Goal: Information Seeking & Learning: Learn about a topic

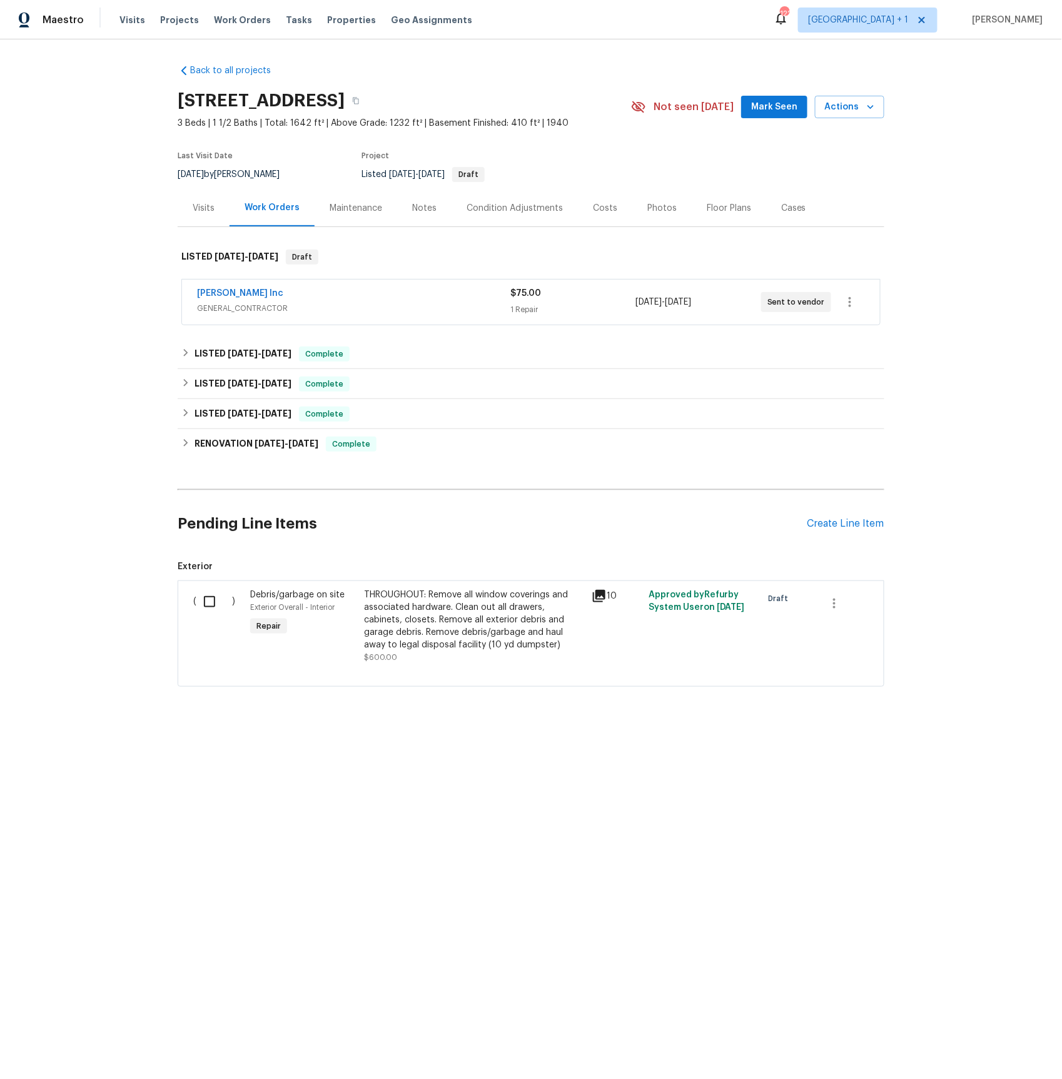
click at [240, 300] on div "[PERSON_NAME] Inc" at bounding box center [353, 294] width 313 height 15
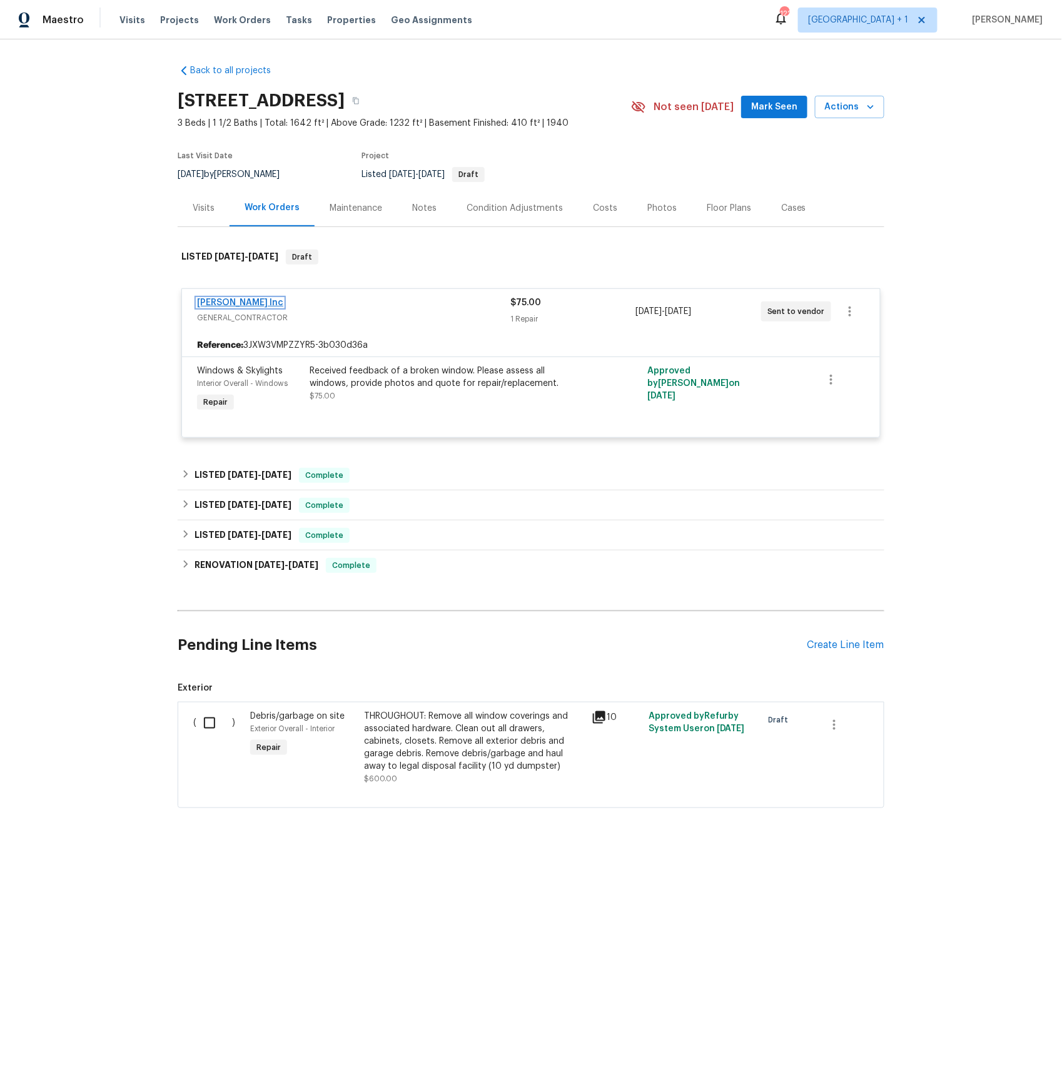
click at [245, 303] on link "[PERSON_NAME] Inc" at bounding box center [240, 302] width 86 height 9
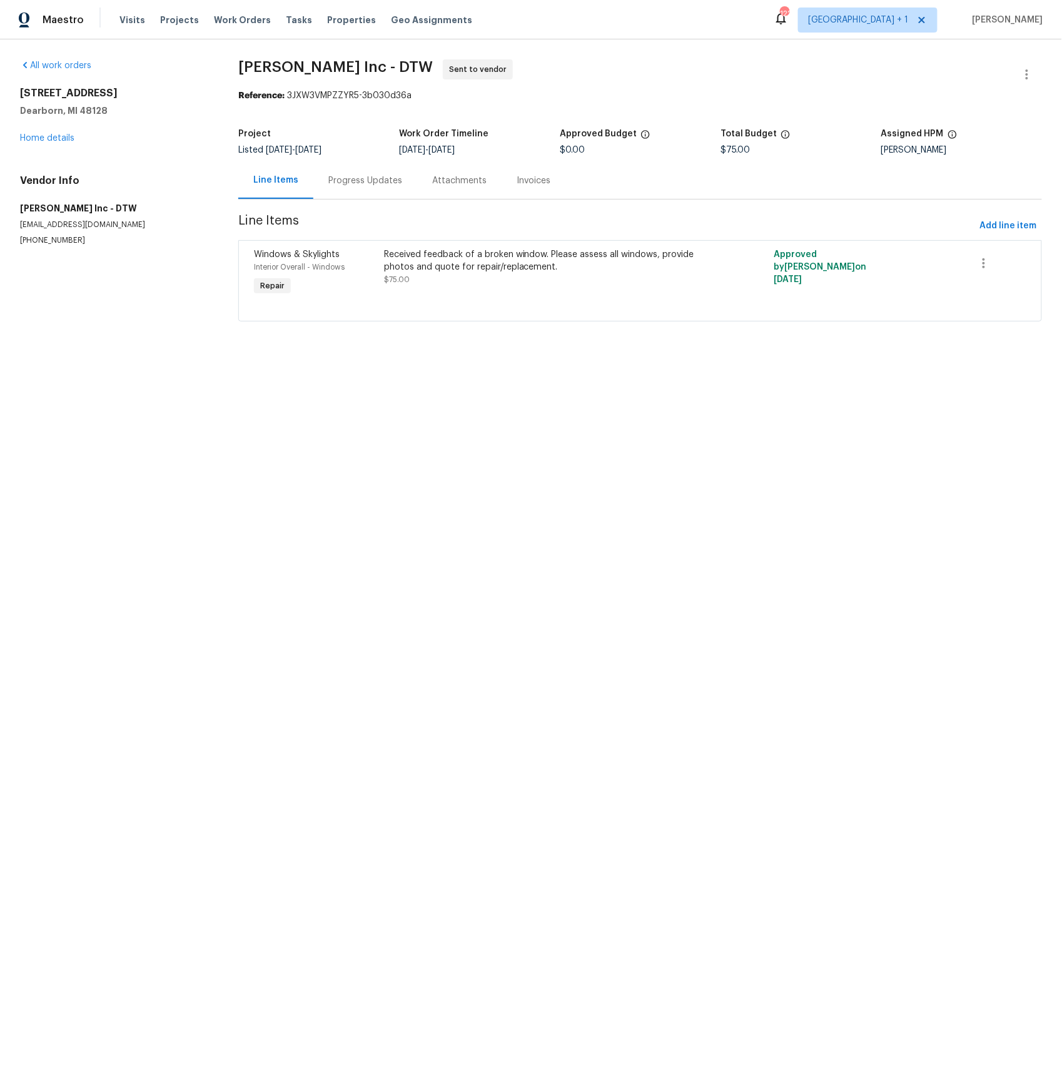
click at [350, 185] on div "Progress Updates" at bounding box center [365, 181] width 74 height 13
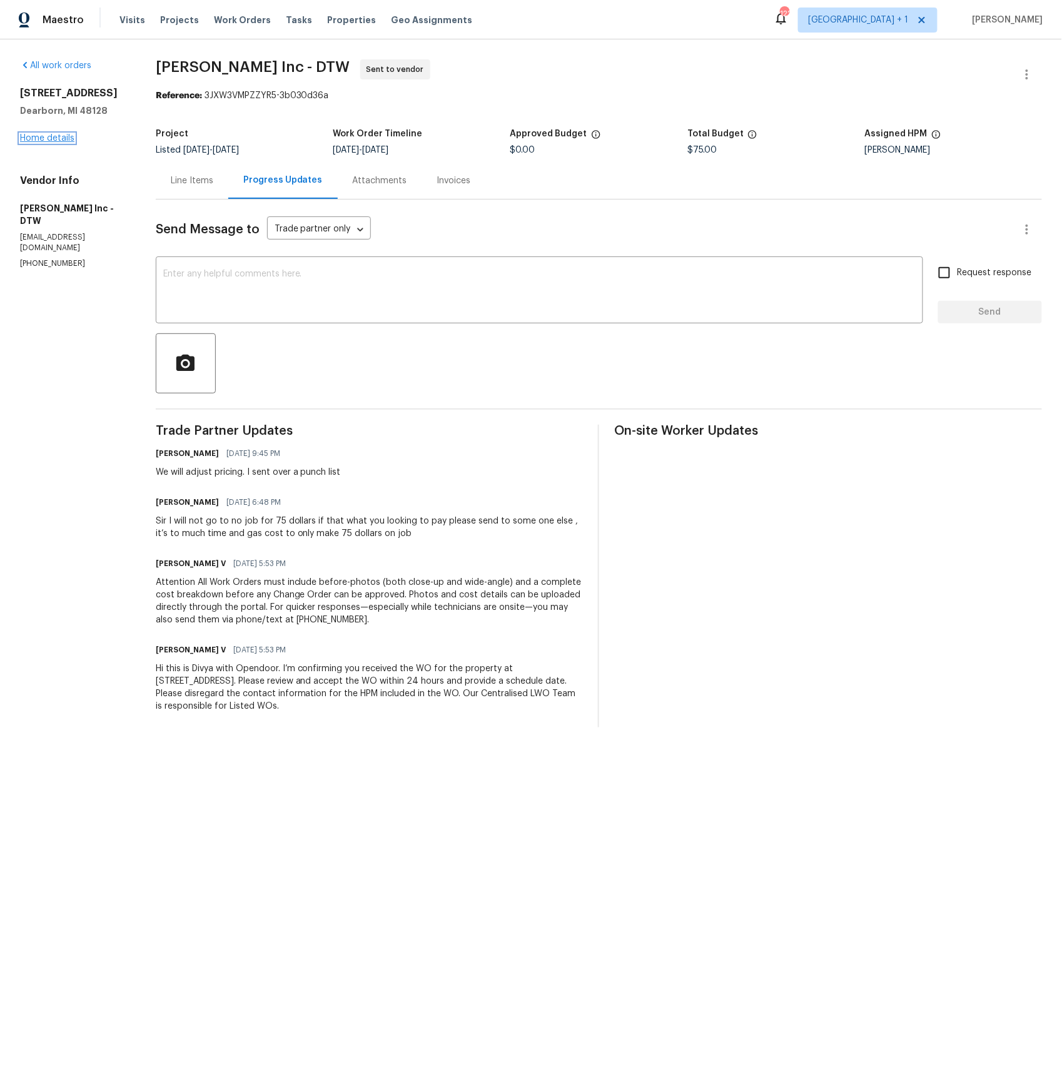
click at [54, 136] on link "Home details" at bounding box center [47, 138] width 54 height 9
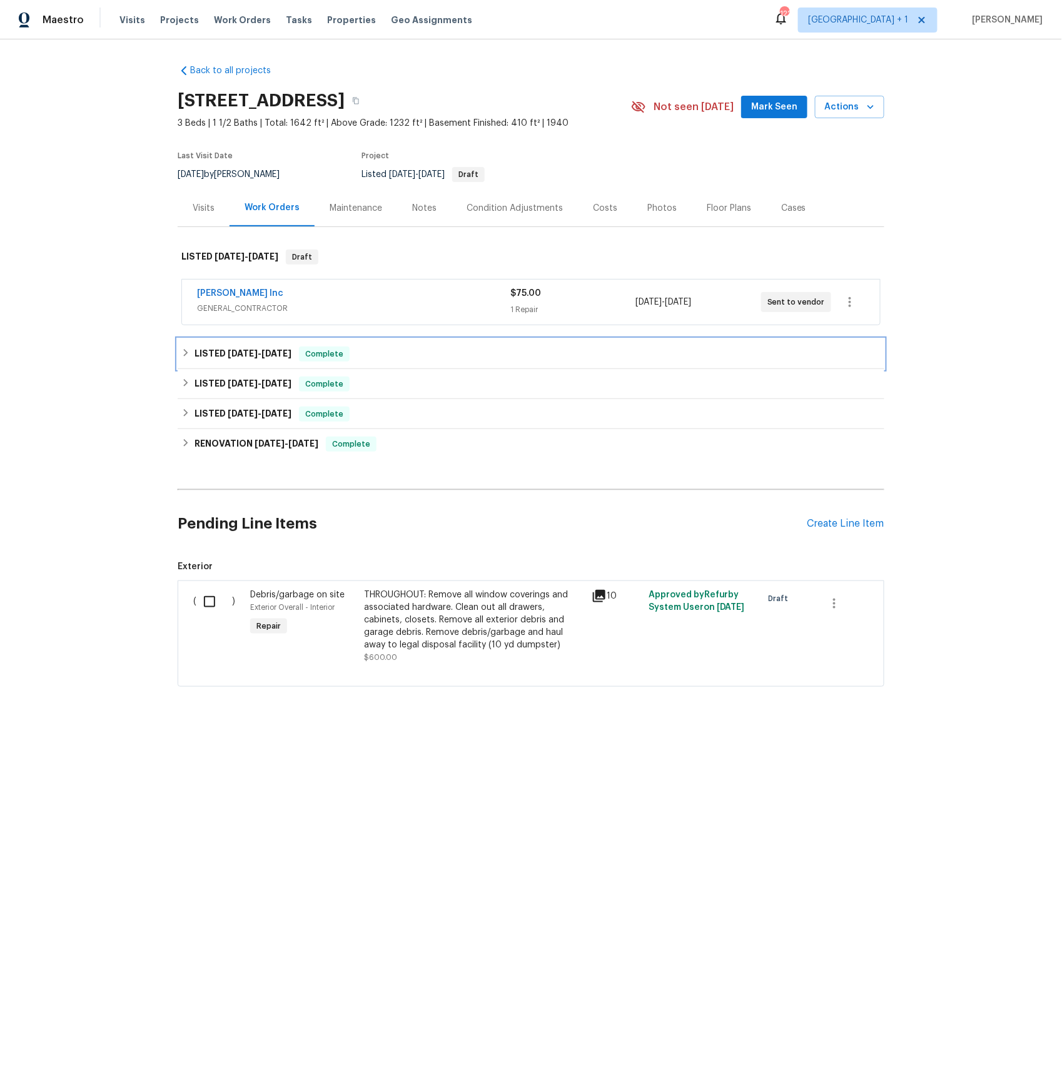
drag, startPoint x: 239, startPoint y: 357, endPoint x: 264, endPoint y: 365, distance: 26.1
click at [239, 357] on span "[DATE]" at bounding box center [243, 353] width 30 height 9
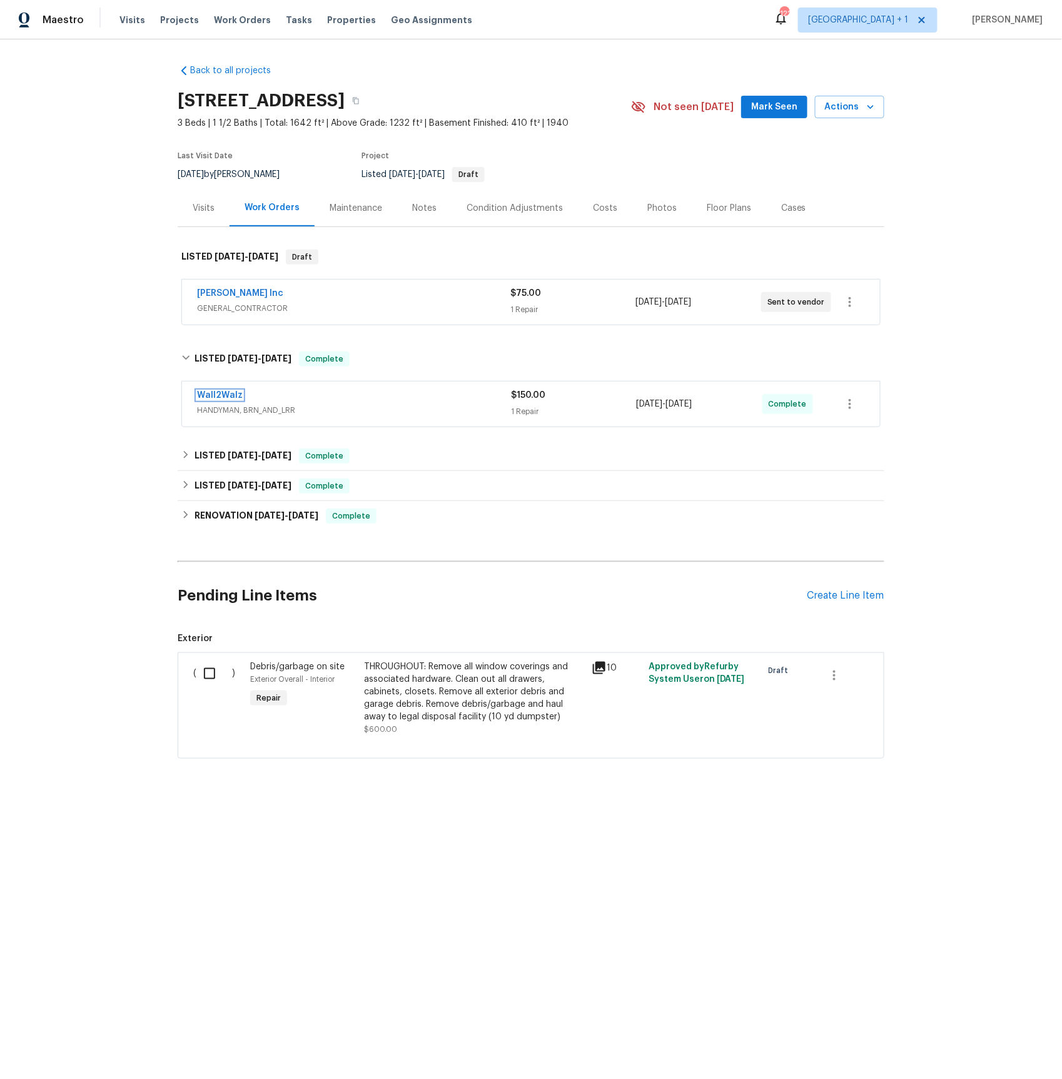
drag, startPoint x: 221, startPoint y: 397, endPoint x: 339, endPoint y: 428, distance: 122.1
click at [221, 397] on link "Wall2Walz" at bounding box center [220, 395] width 46 height 9
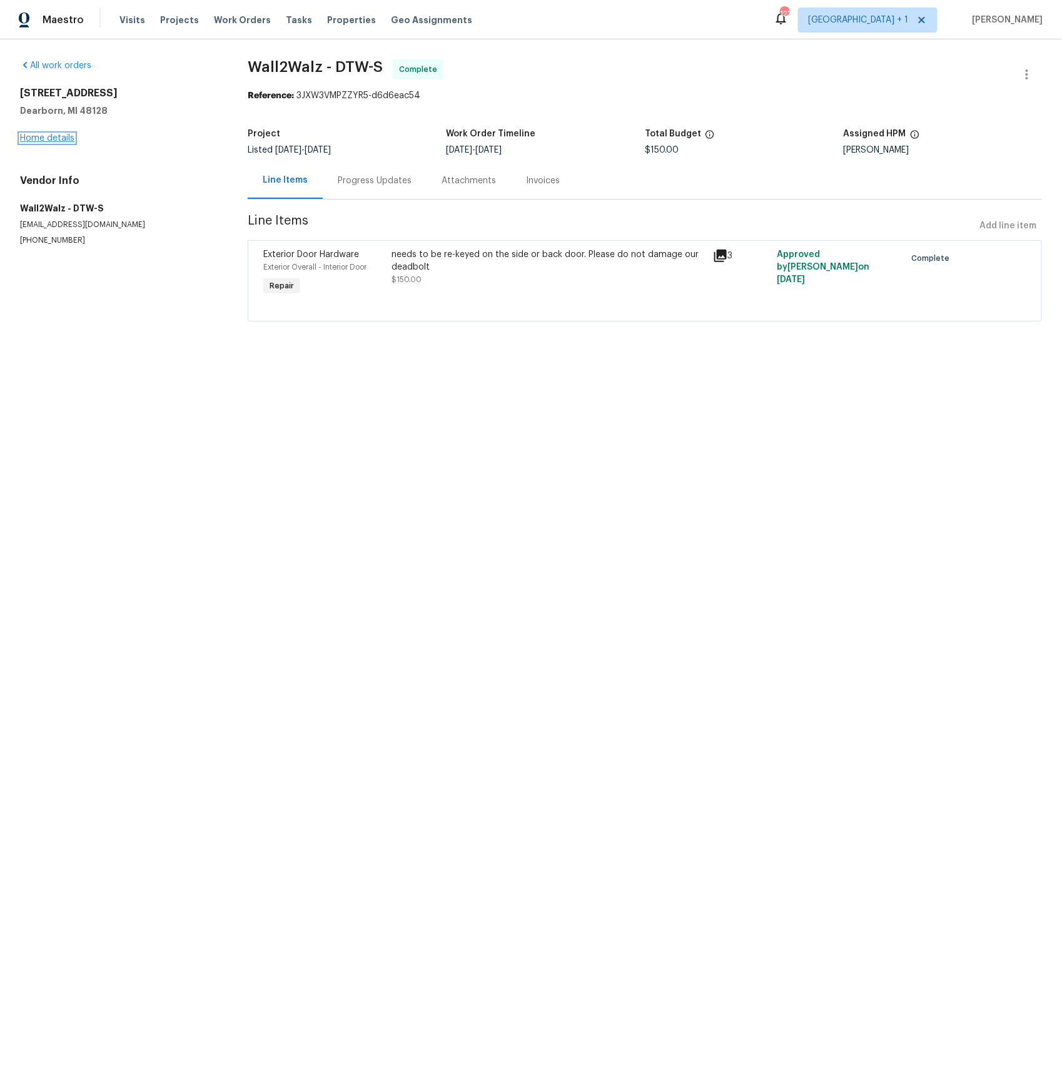
click at [57, 140] on link "Home details" at bounding box center [47, 138] width 54 height 9
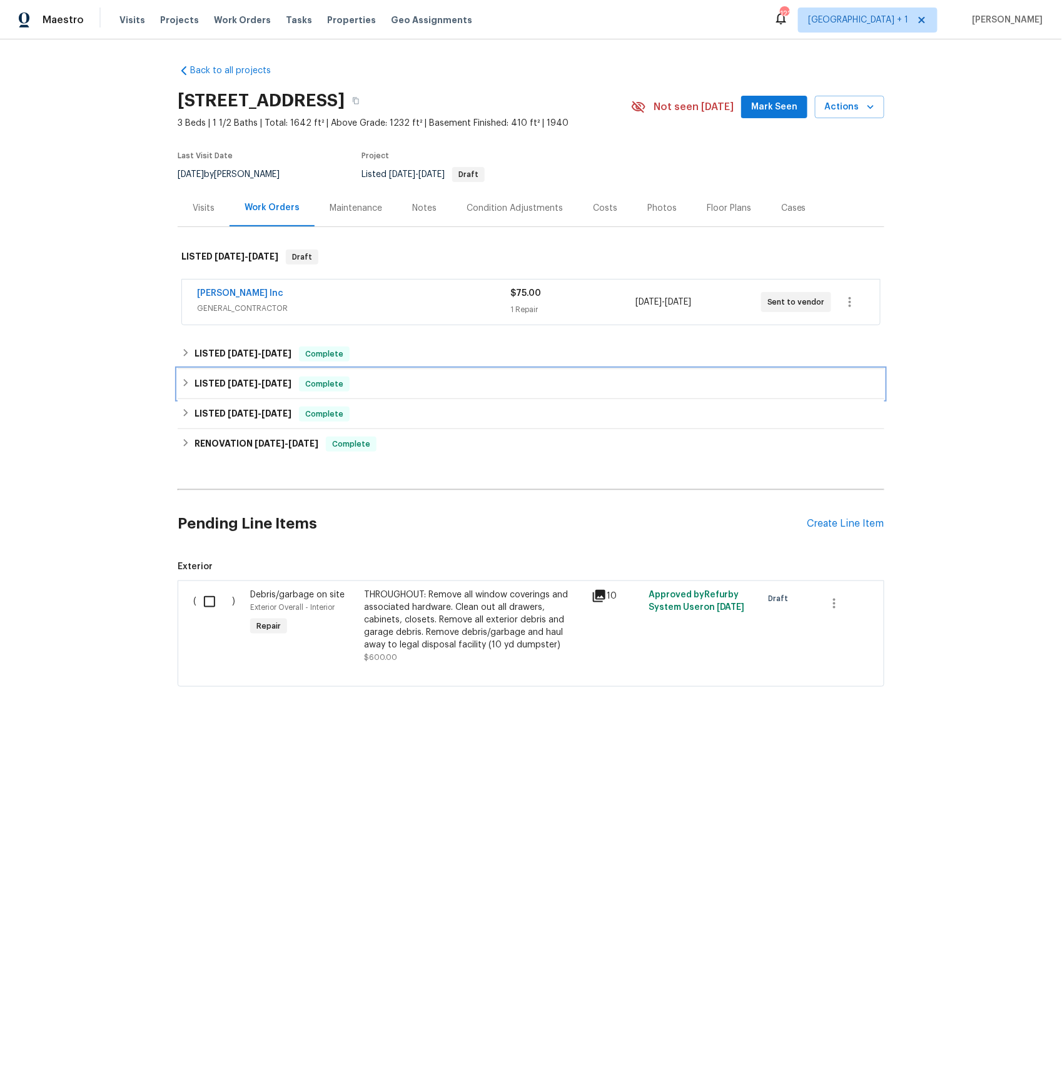
click at [236, 379] on span "[DATE]" at bounding box center [243, 383] width 30 height 9
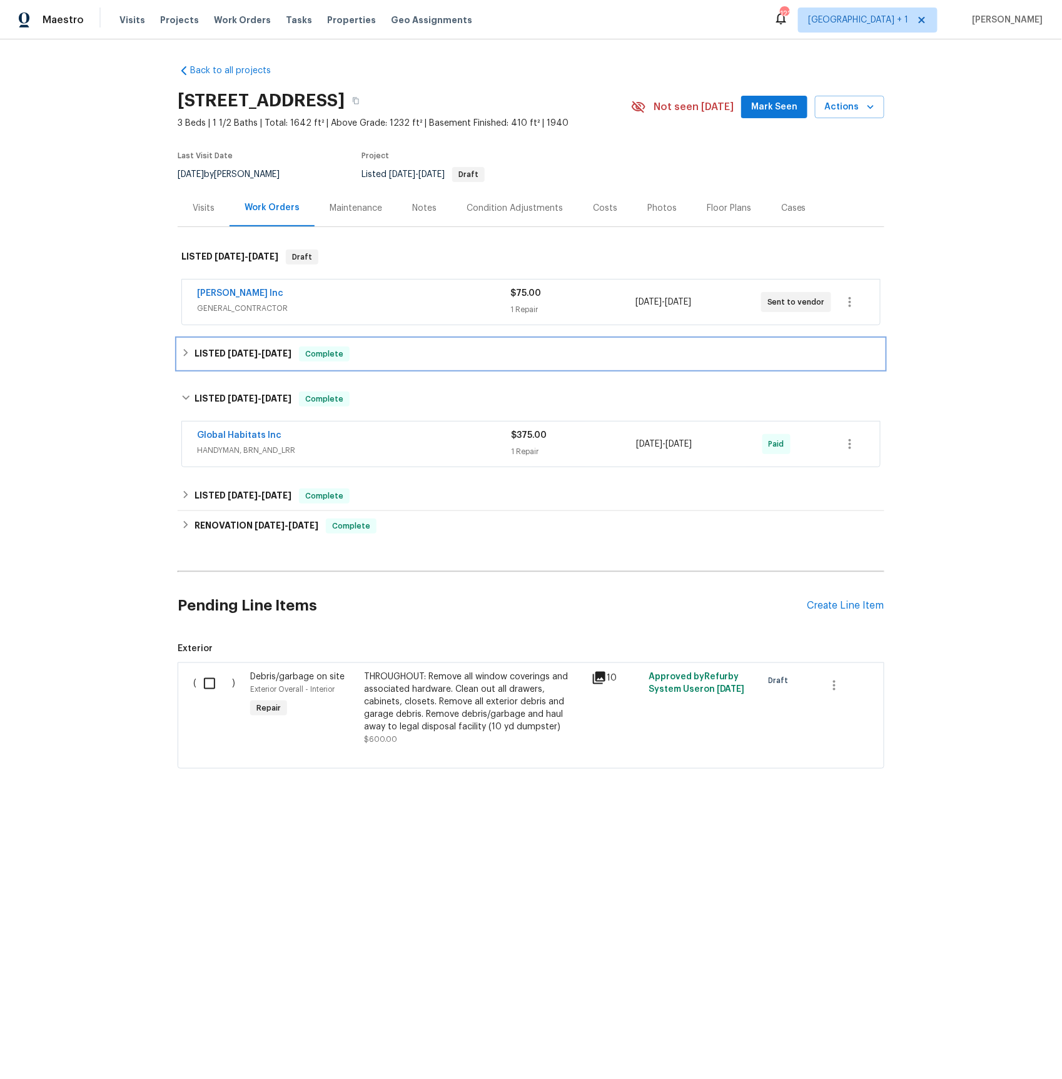
click at [248, 350] on span "[DATE]" at bounding box center [243, 353] width 30 height 9
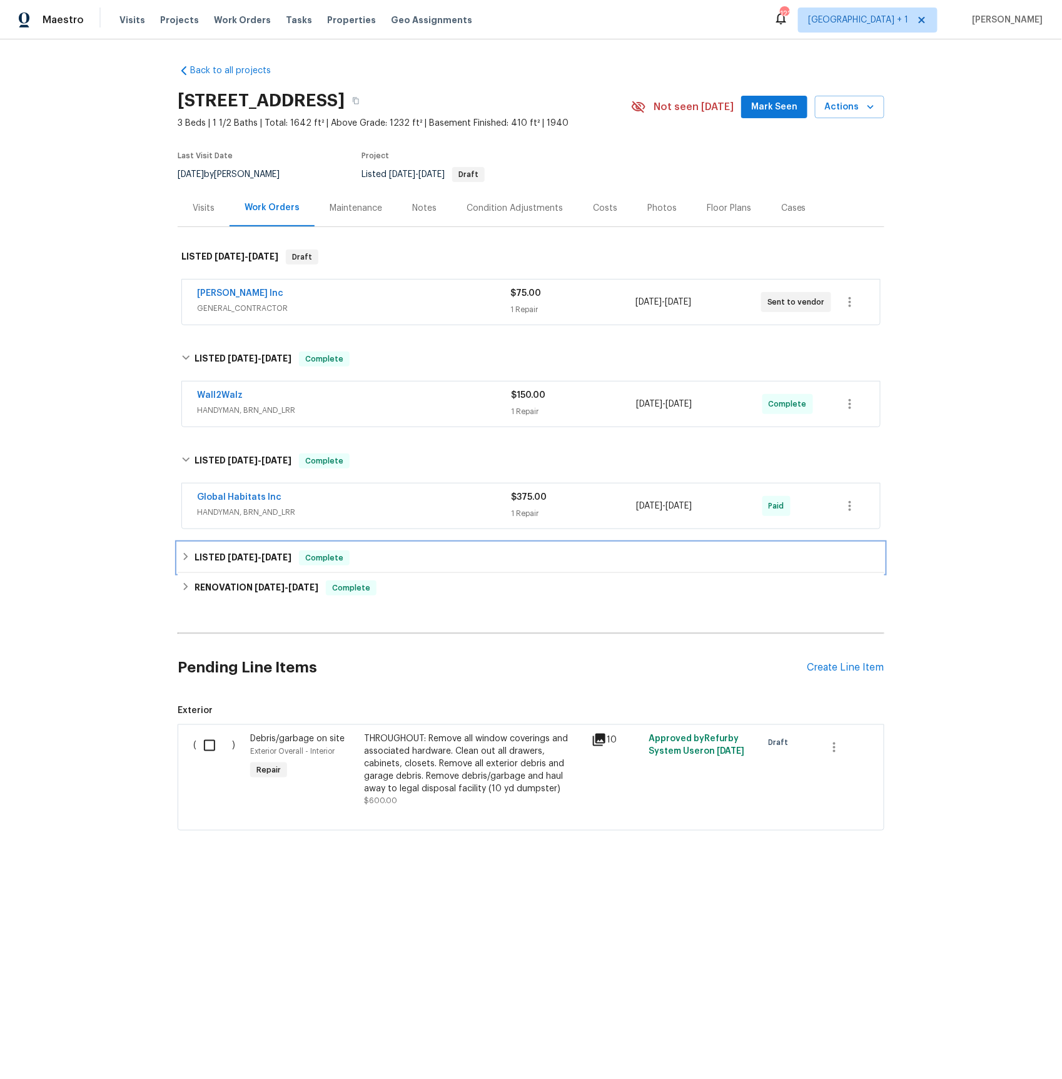
click at [233, 563] on h6 "LISTED [DATE] - [DATE]" at bounding box center [243, 557] width 97 height 15
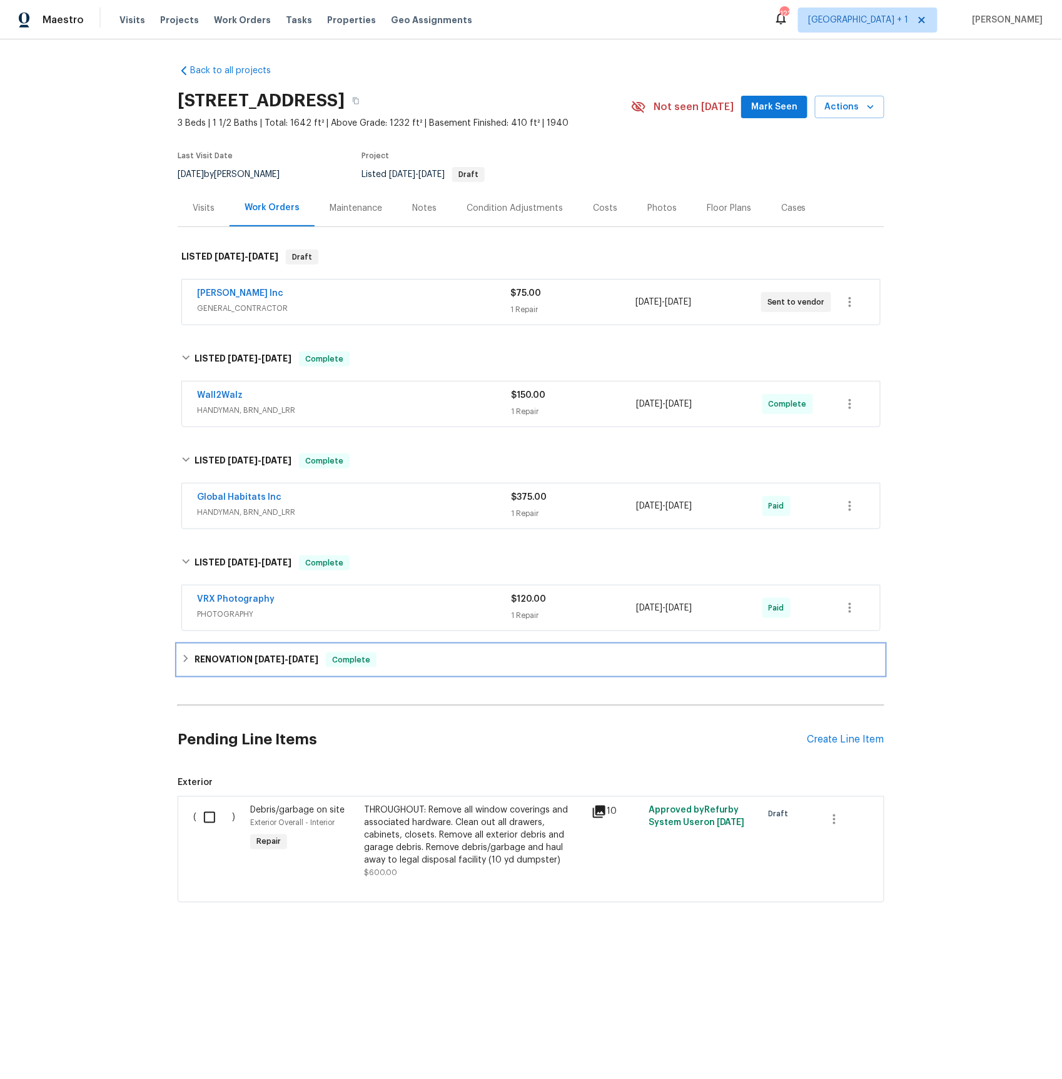
drag, startPoint x: 278, startPoint y: 659, endPoint x: 300, endPoint y: 652, distance: 22.9
click at [278, 659] on span "[DATE]" at bounding box center [270, 659] width 30 height 9
